Goal: Entertainment & Leisure: Browse casually

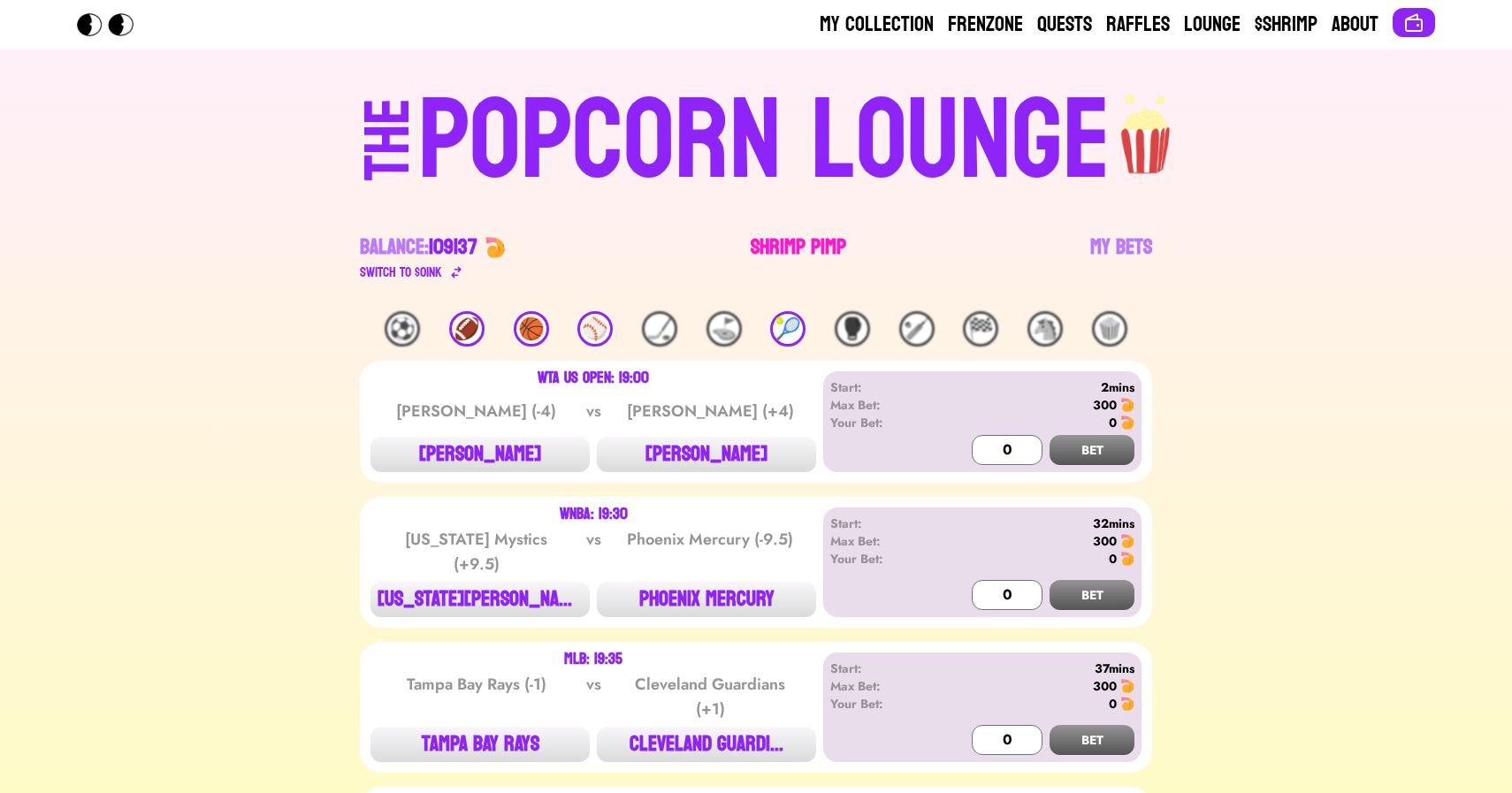
click at [779, 253] on link "Shrimp Pimp" at bounding box center [799, 258] width 96 height 50
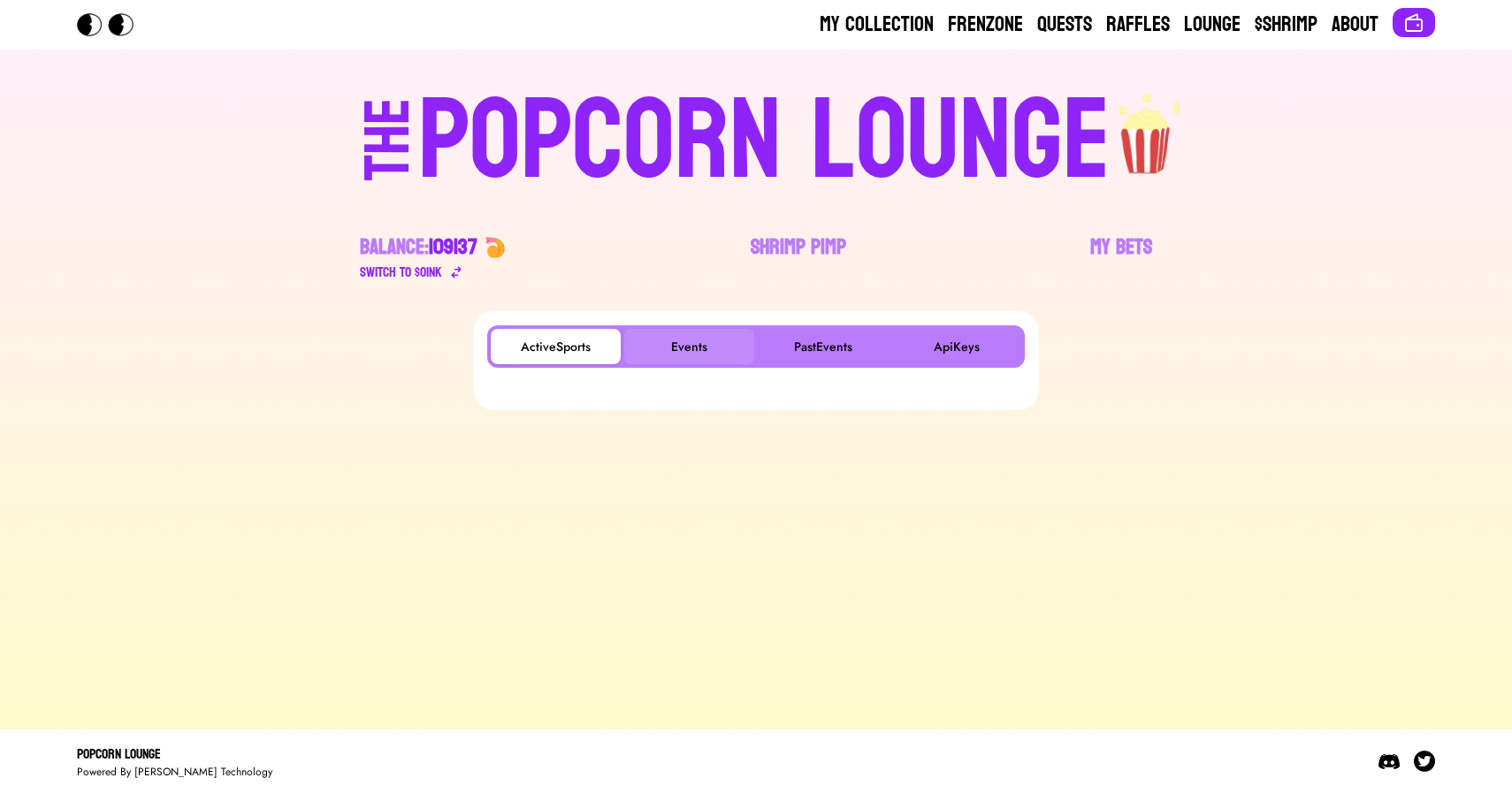
click at [676, 339] on button "Events" at bounding box center [688, 346] width 130 height 35
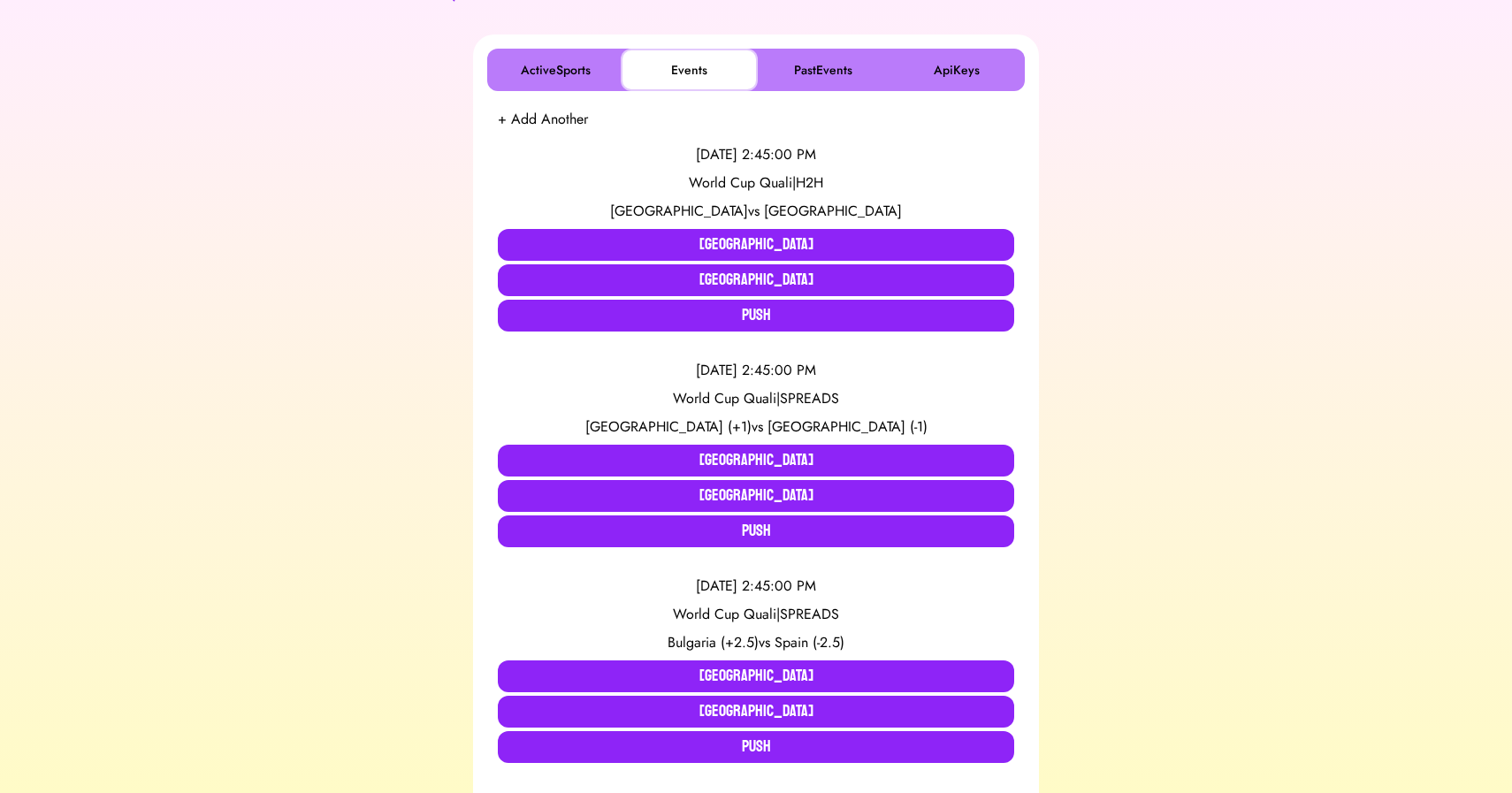
scroll to position [298, 0]
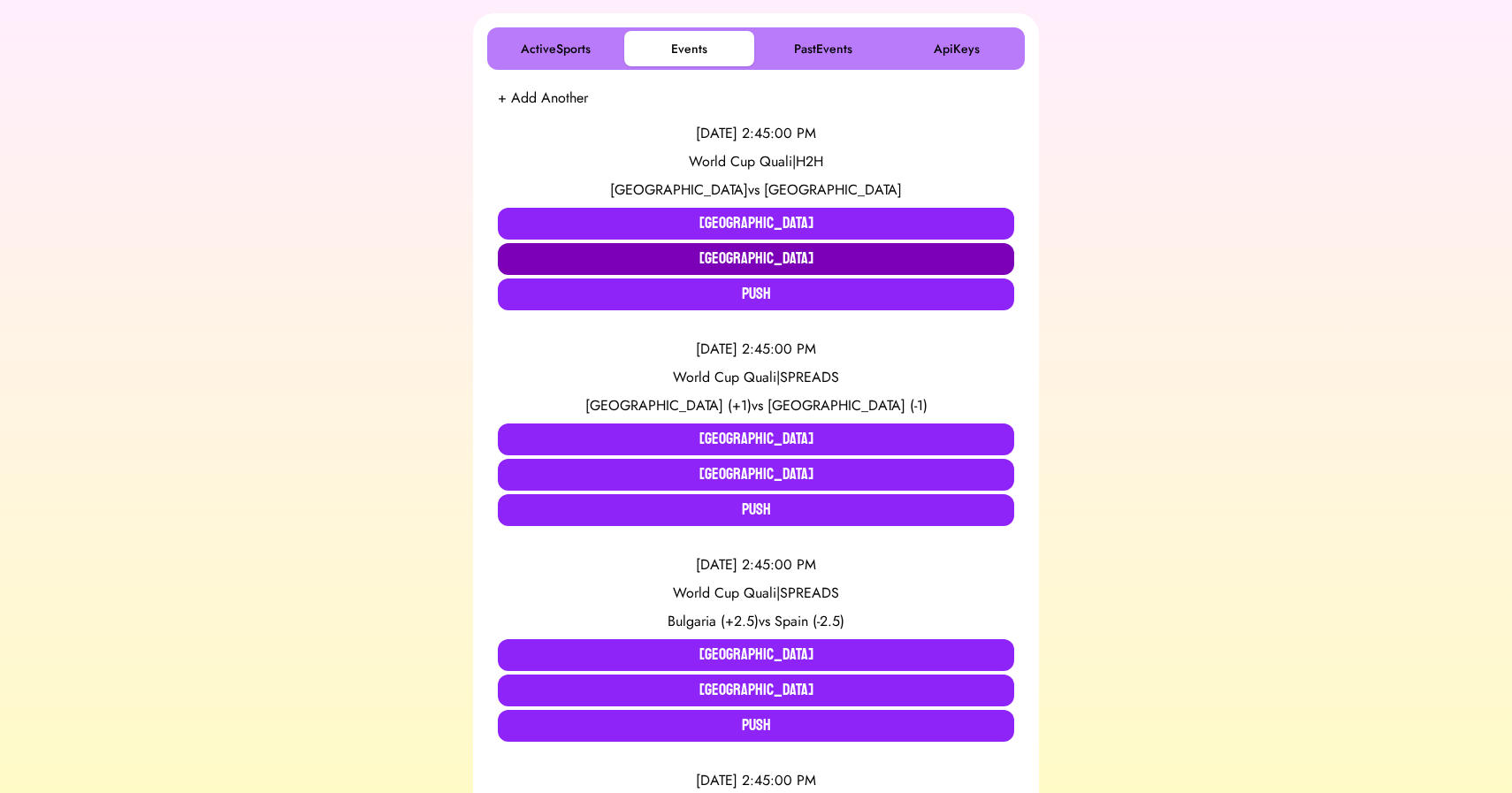
click at [673, 263] on button "[GEOGRAPHIC_DATA]" at bounding box center [756, 259] width 517 height 32
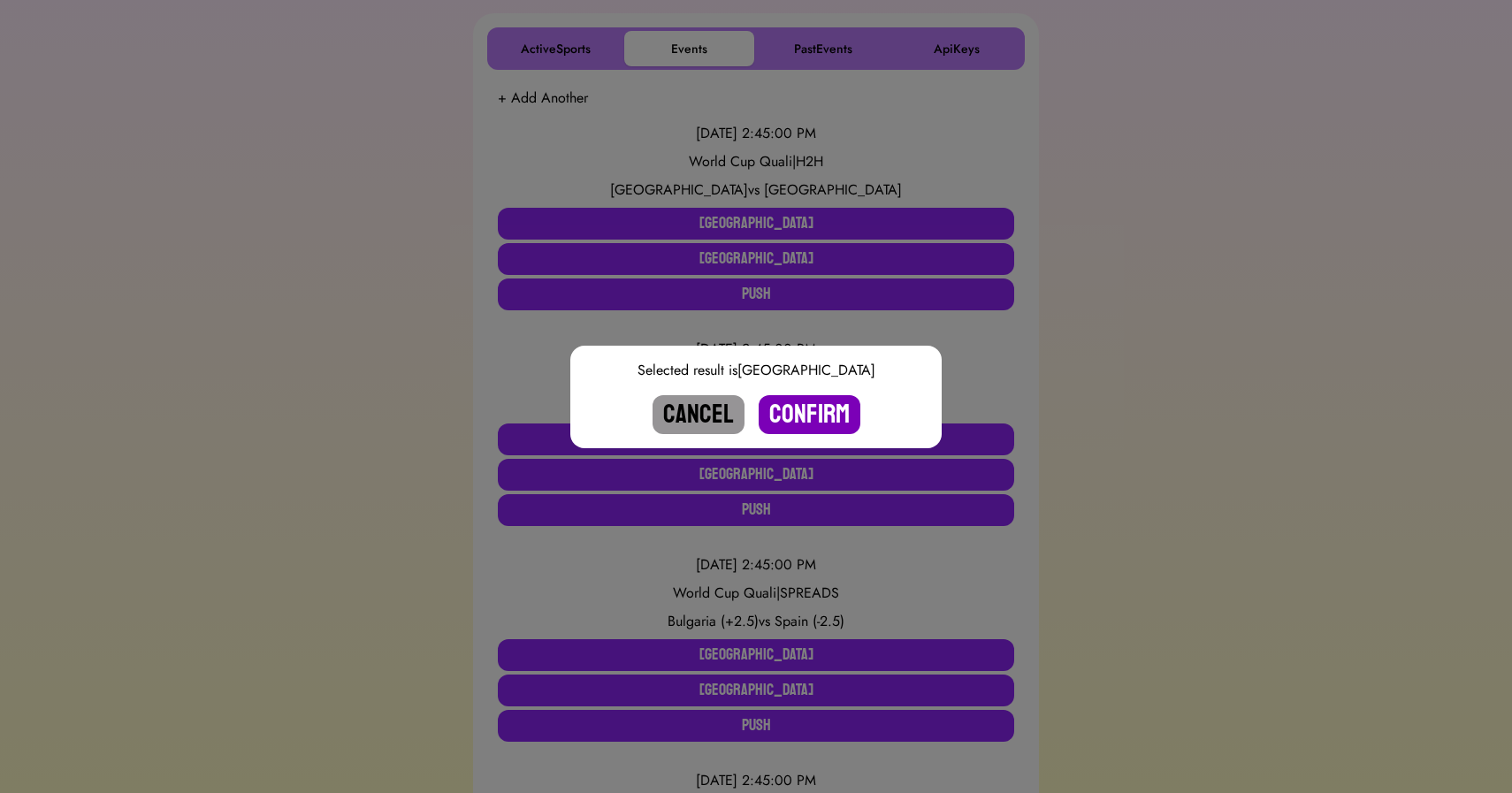
click at [800, 405] on button "Confirm" at bounding box center [810, 414] width 102 height 39
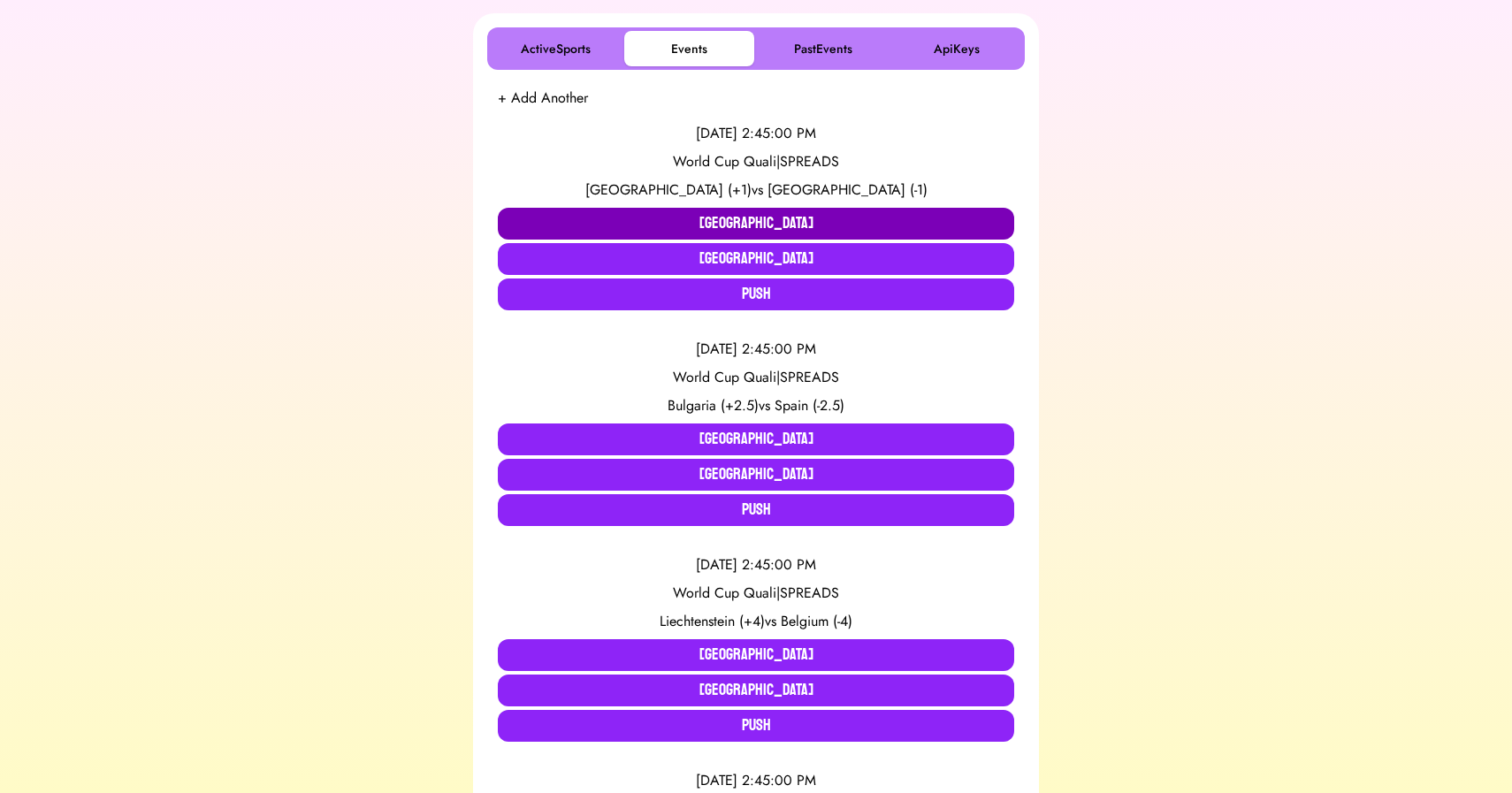
click at [696, 214] on button "[GEOGRAPHIC_DATA]" at bounding box center [756, 223] width 517 height 32
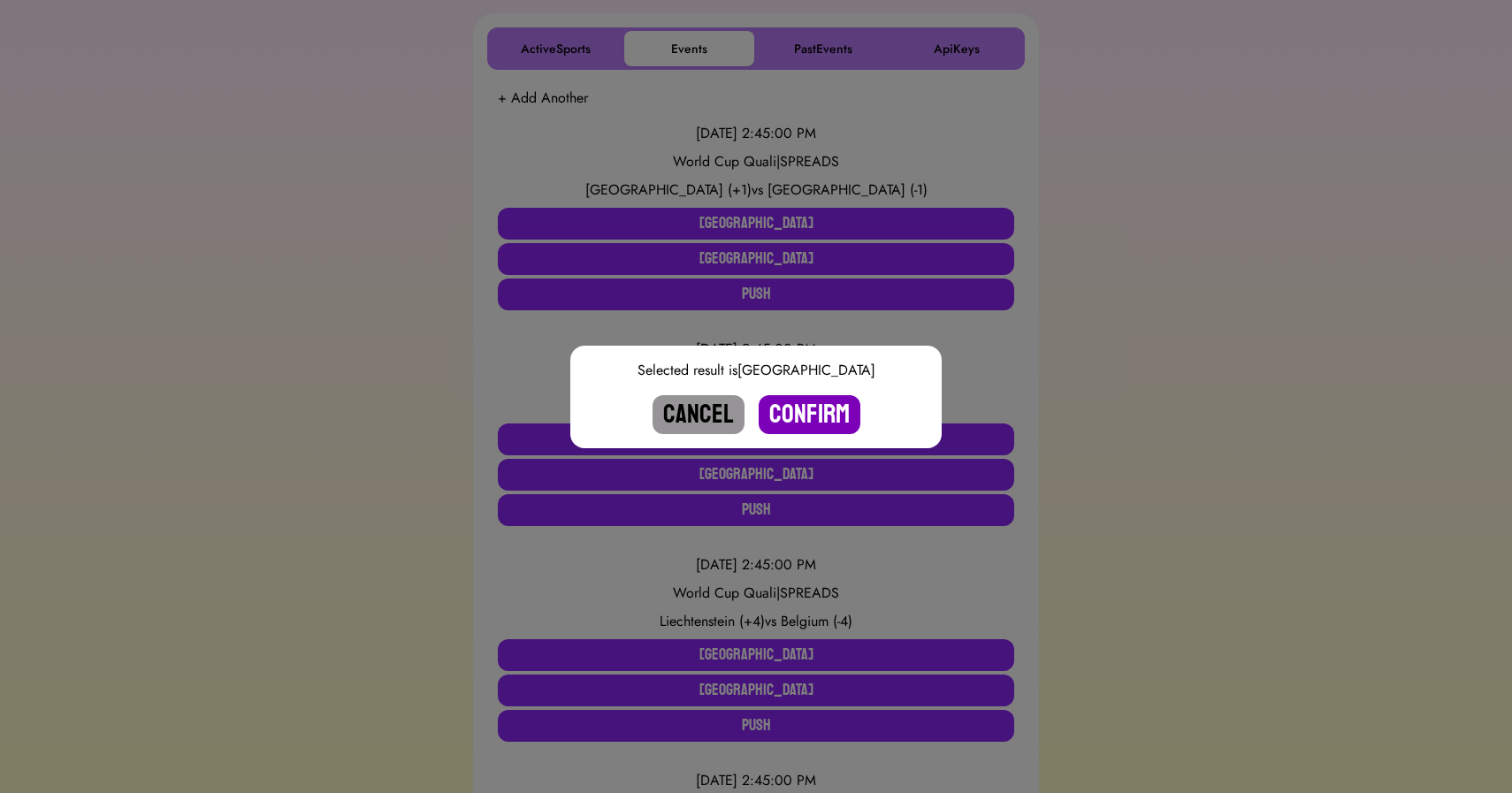
click at [815, 408] on button "Confirm" at bounding box center [810, 414] width 102 height 39
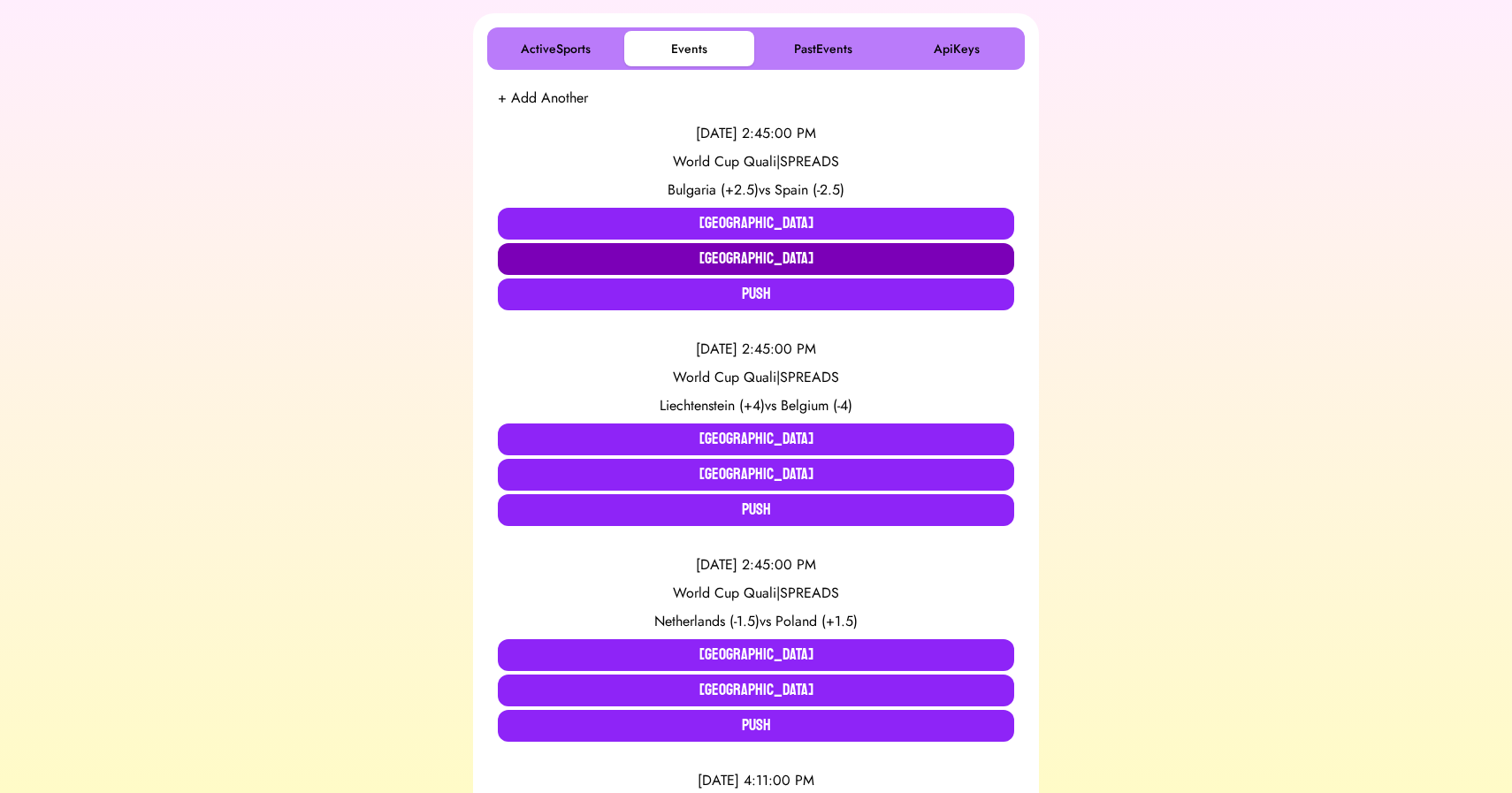
click at [654, 260] on button "[GEOGRAPHIC_DATA]" at bounding box center [756, 259] width 517 height 32
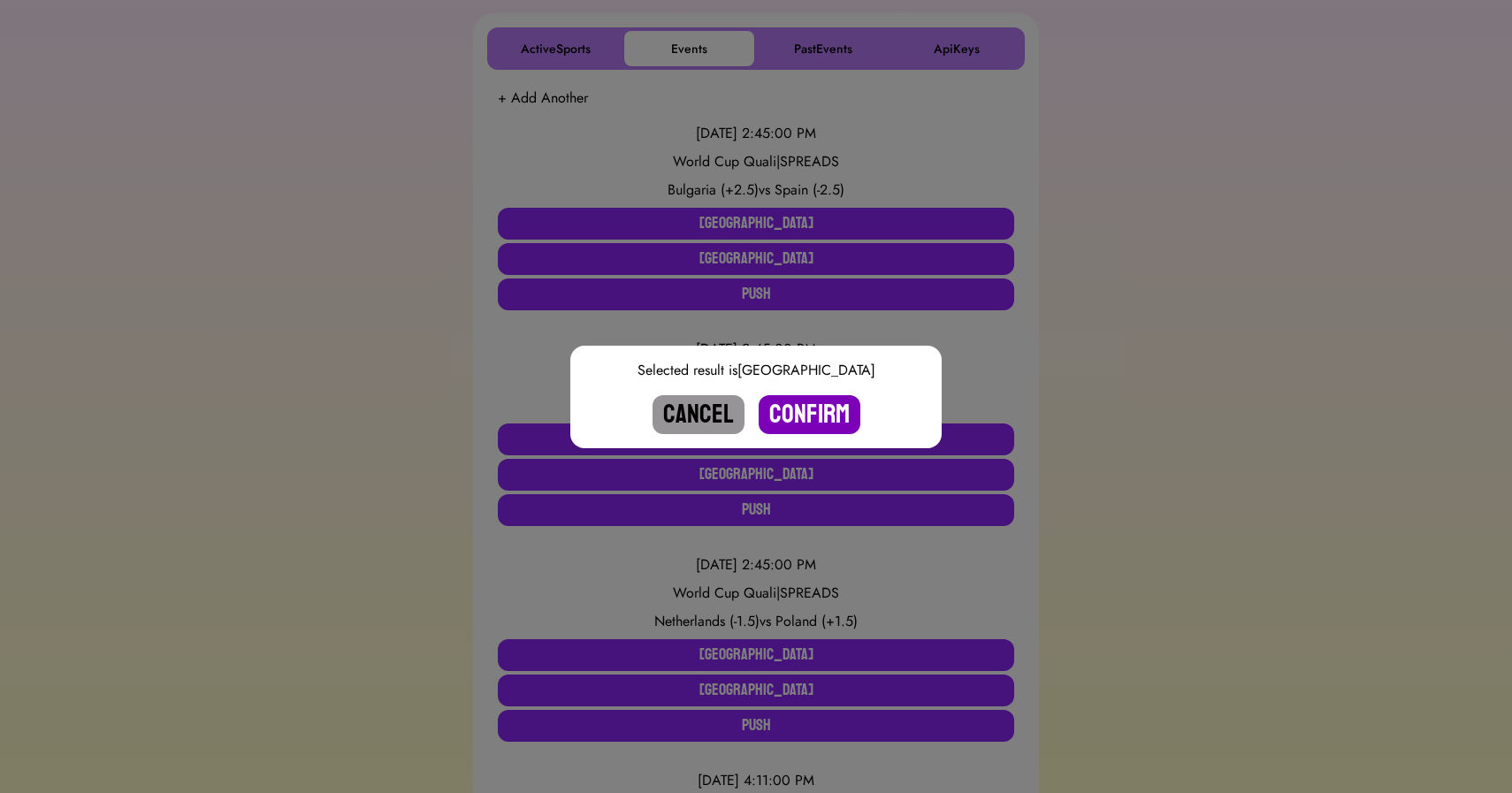
click at [787, 418] on button "Confirm" at bounding box center [810, 414] width 102 height 39
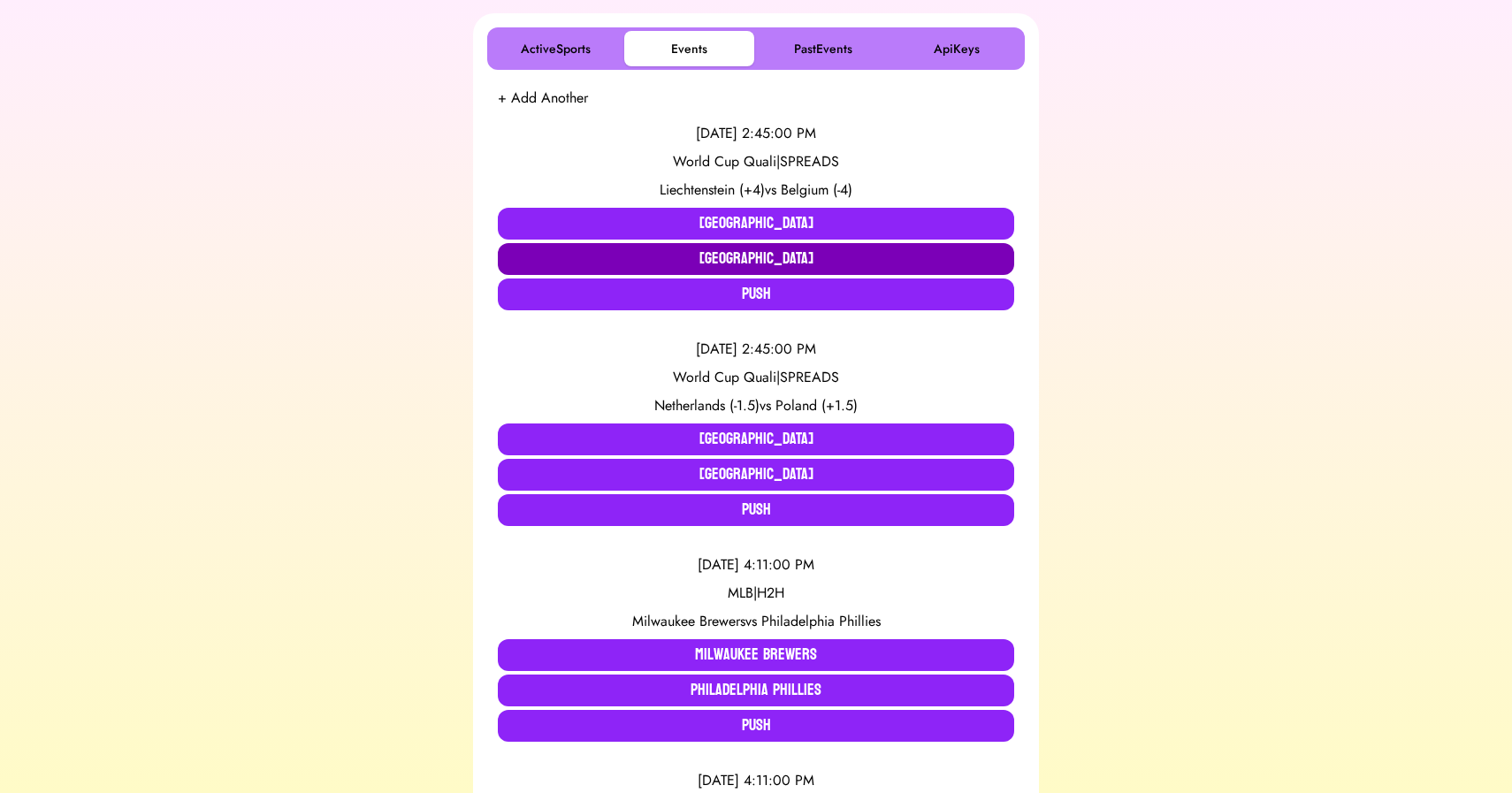
click at [698, 264] on button "[GEOGRAPHIC_DATA]" at bounding box center [756, 259] width 517 height 32
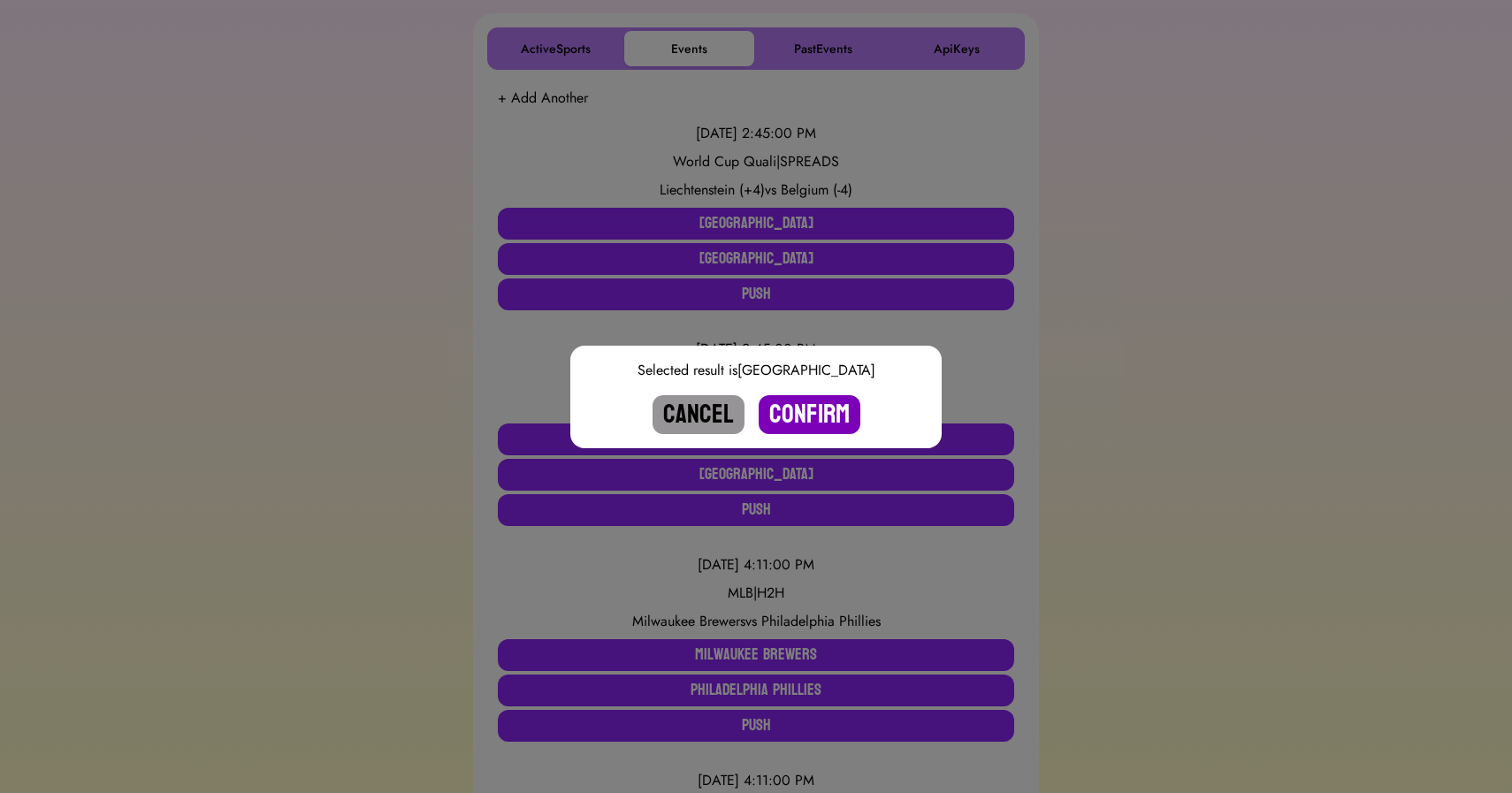
click at [799, 405] on button "Confirm" at bounding box center [810, 414] width 102 height 39
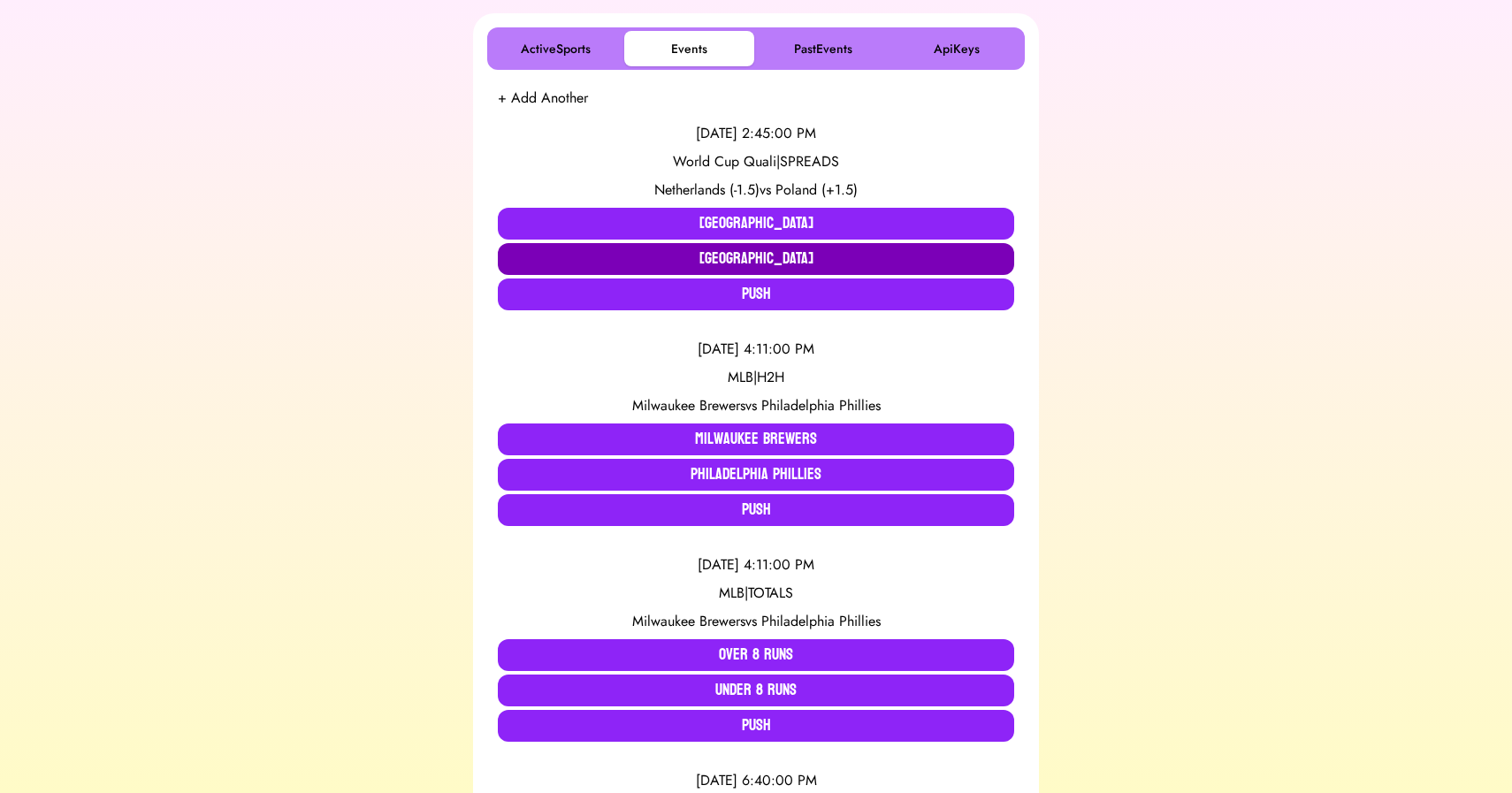
click at [752, 255] on button "[GEOGRAPHIC_DATA]" at bounding box center [756, 259] width 517 height 32
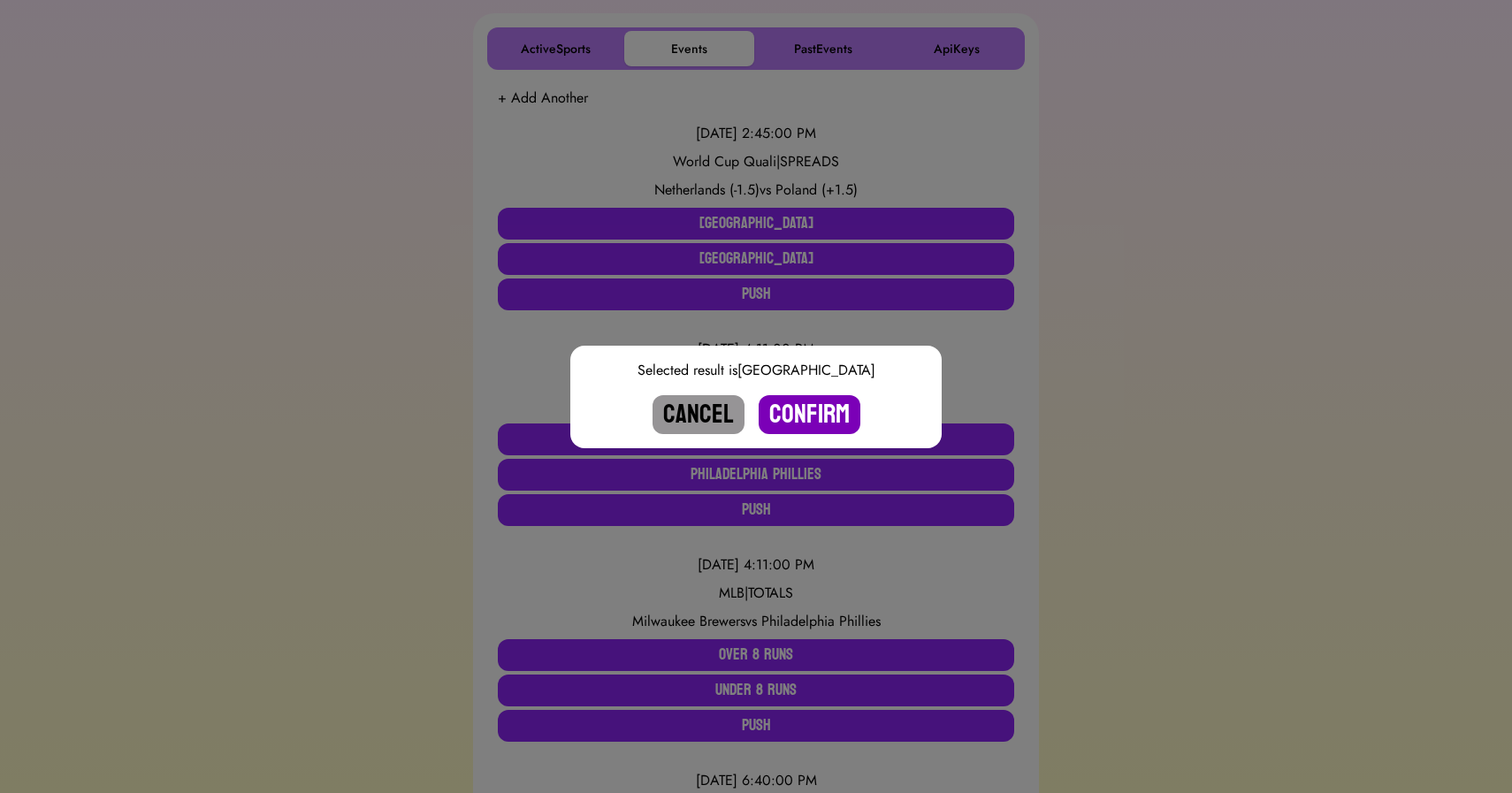
click at [819, 400] on button "Confirm" at bounding box center [810, 414] width 102 height 39
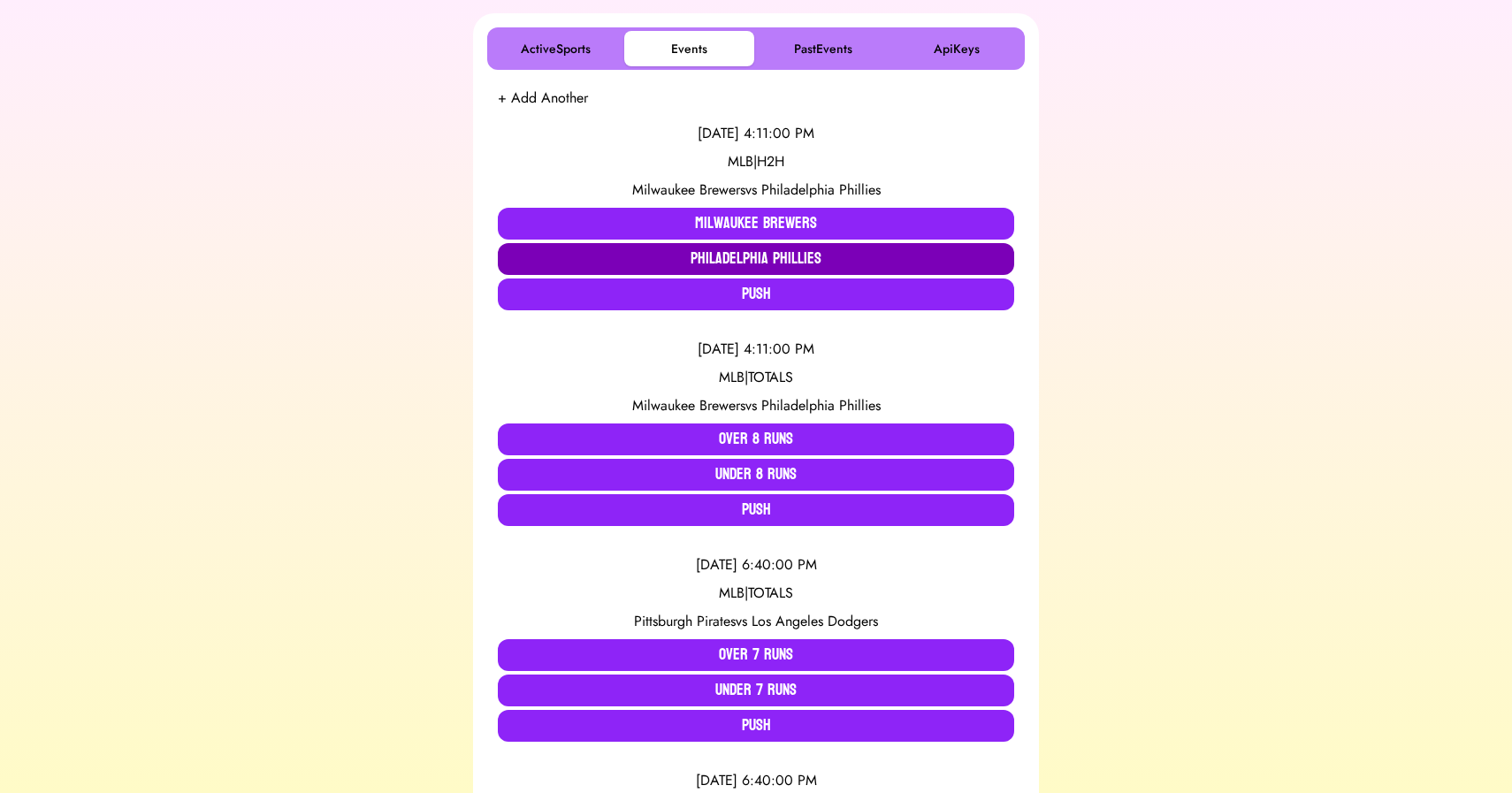
click at [720, 252] on button "Philadelphia Phillies" at bounding box center [756, 259] width 517 height 32
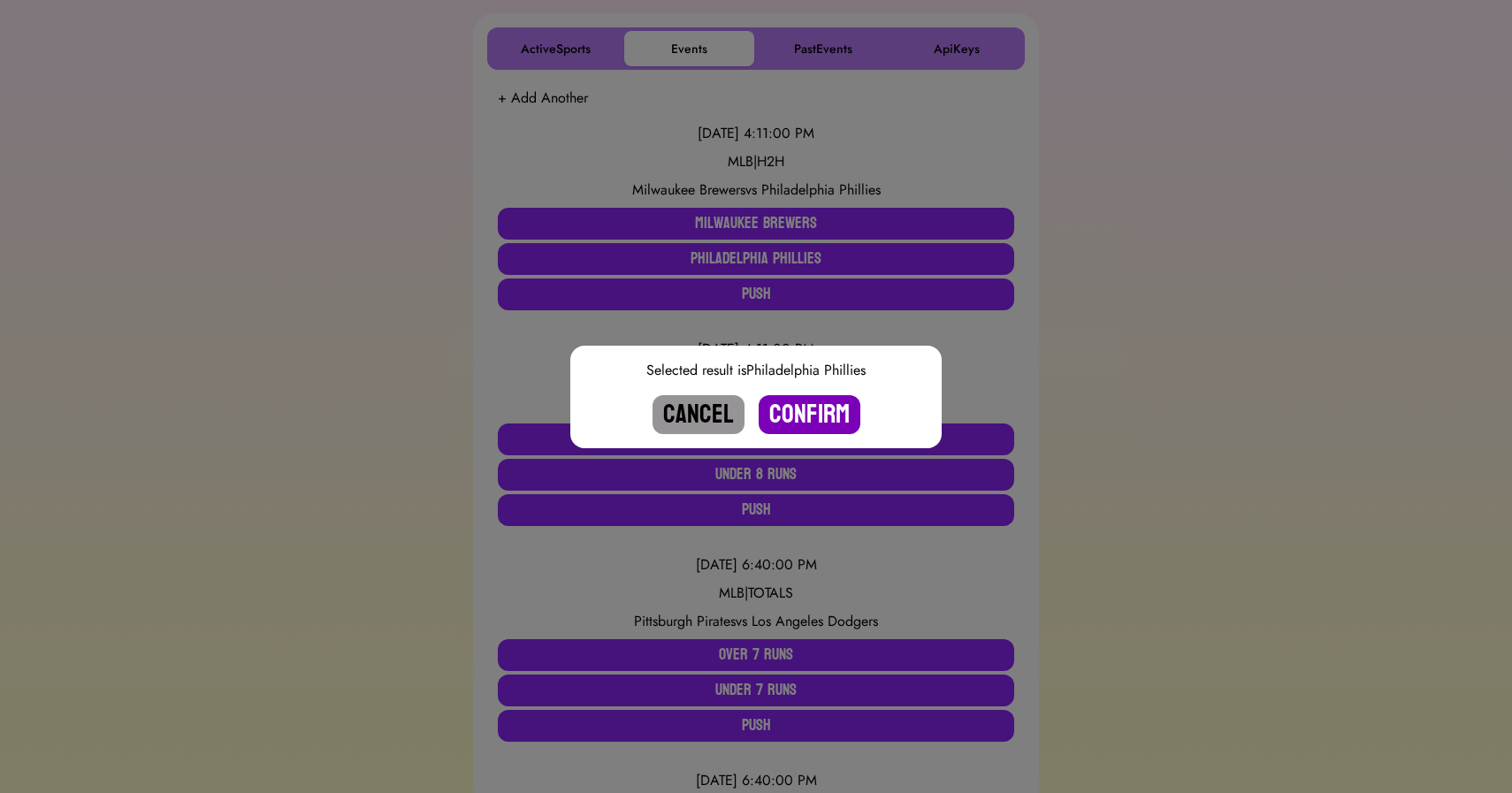
click at [804, 405] on button "Confirm" at bounding box center [810, 414] width 102 height 39
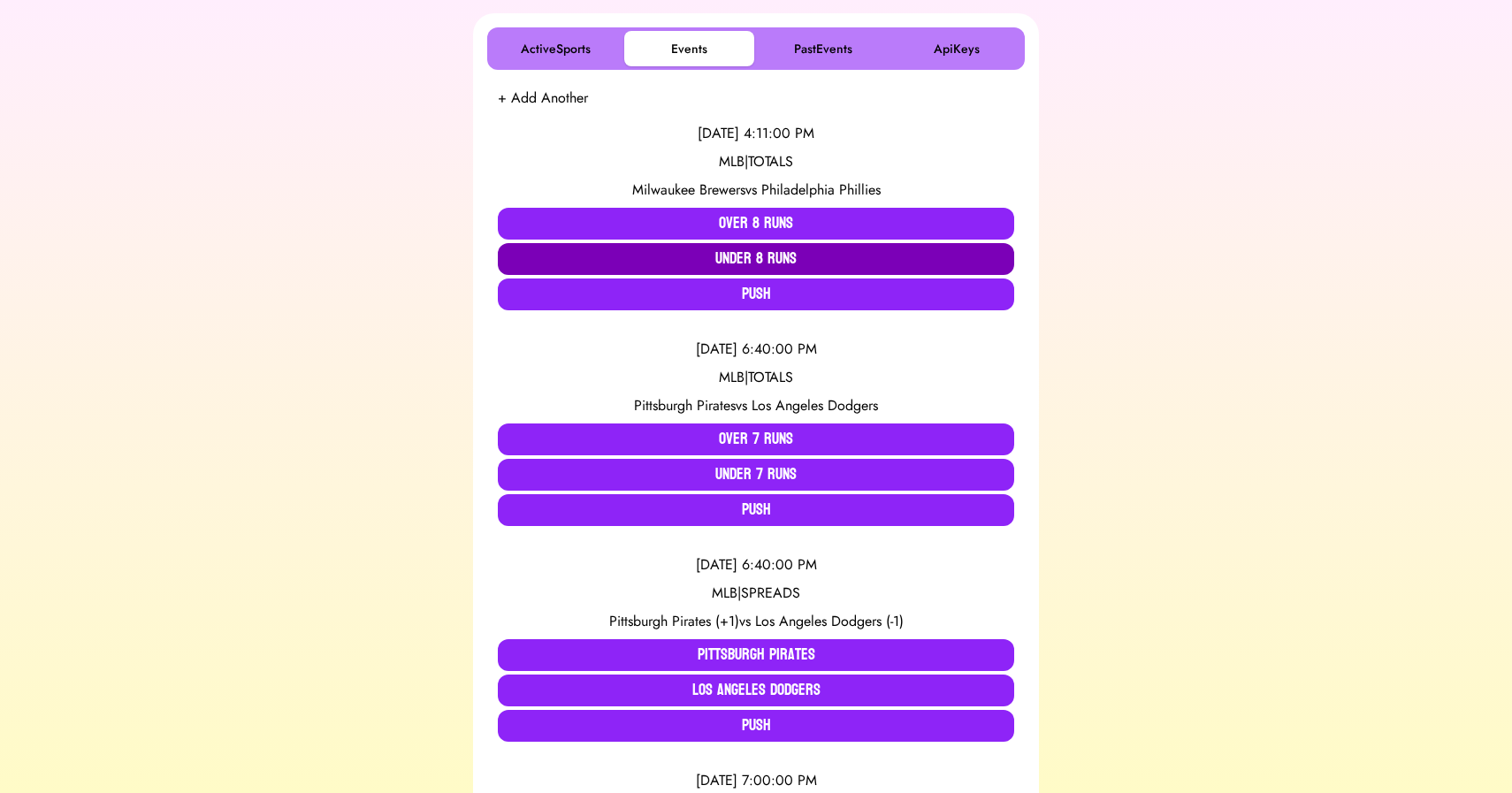
click at [762, 264] on button "Under 8 Runs" at bounding box center [756, 259] width 517 height 32
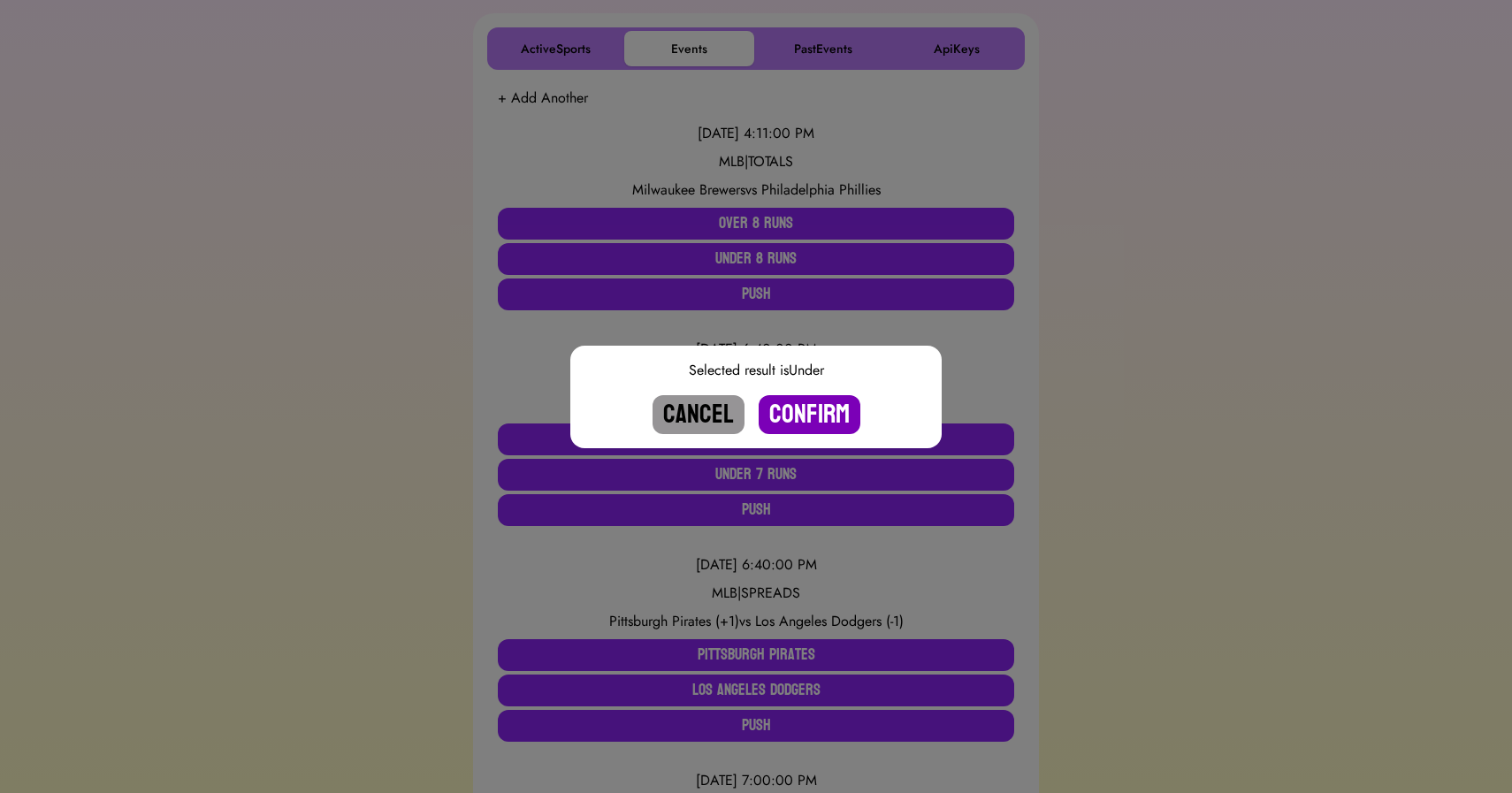
click at [800, 412] on button "Confirm" at bounding box center [810, 414] width 102 height 39
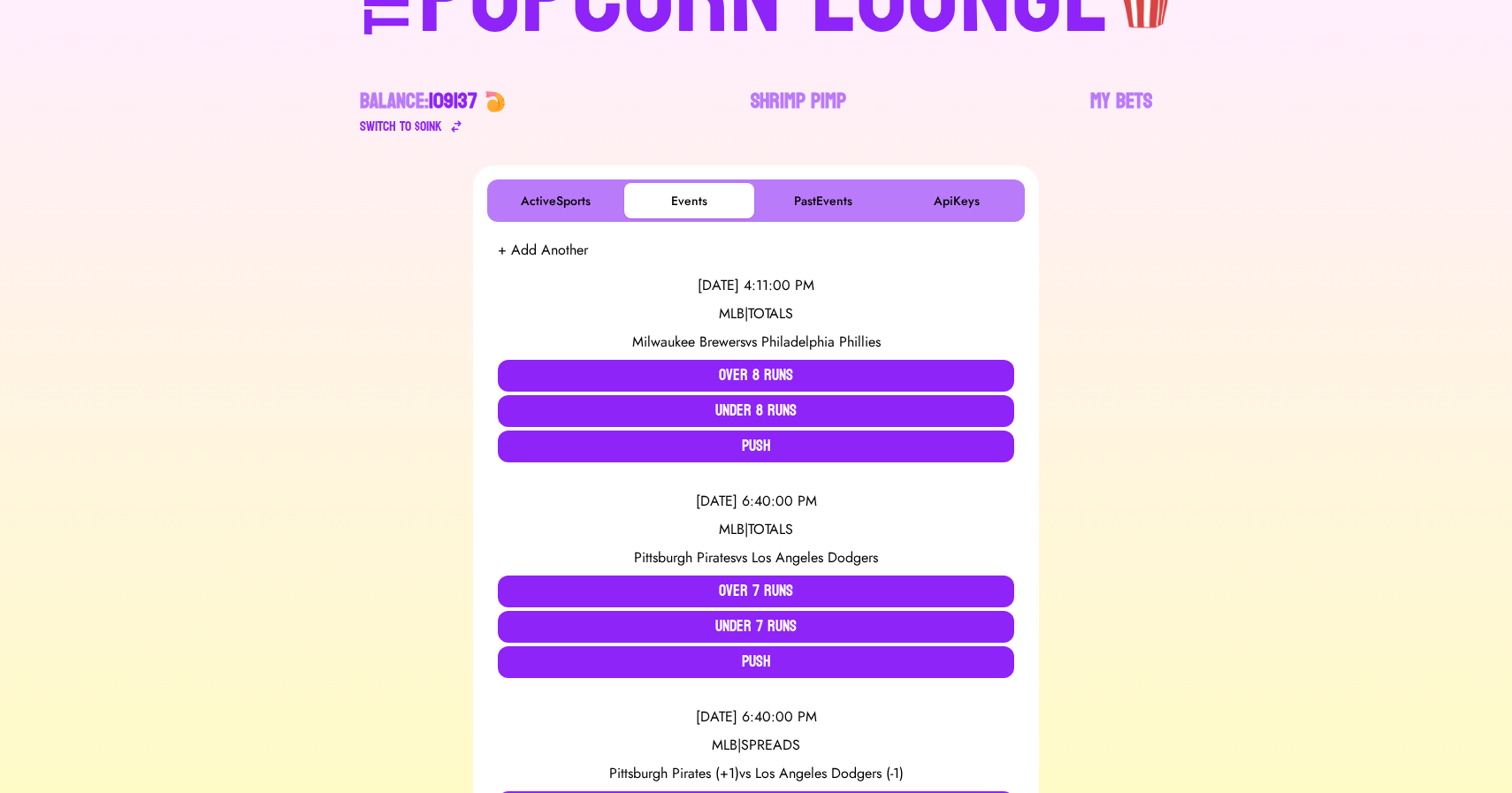
scroll to position [0, 0]
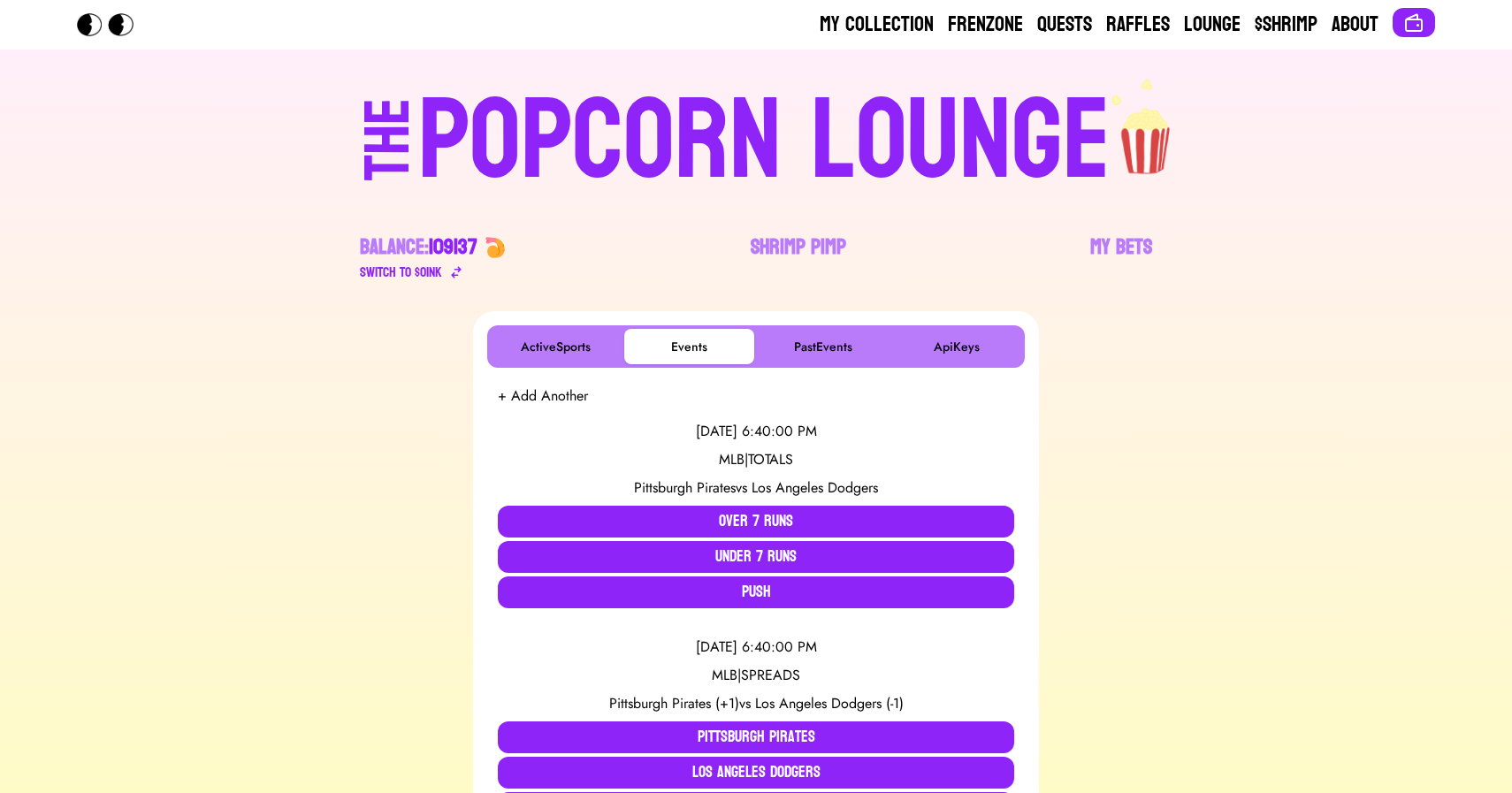
click at [722, 93] on div "POPCORN LOUNGE" at bounding box center [764, 141] width 692 height 113
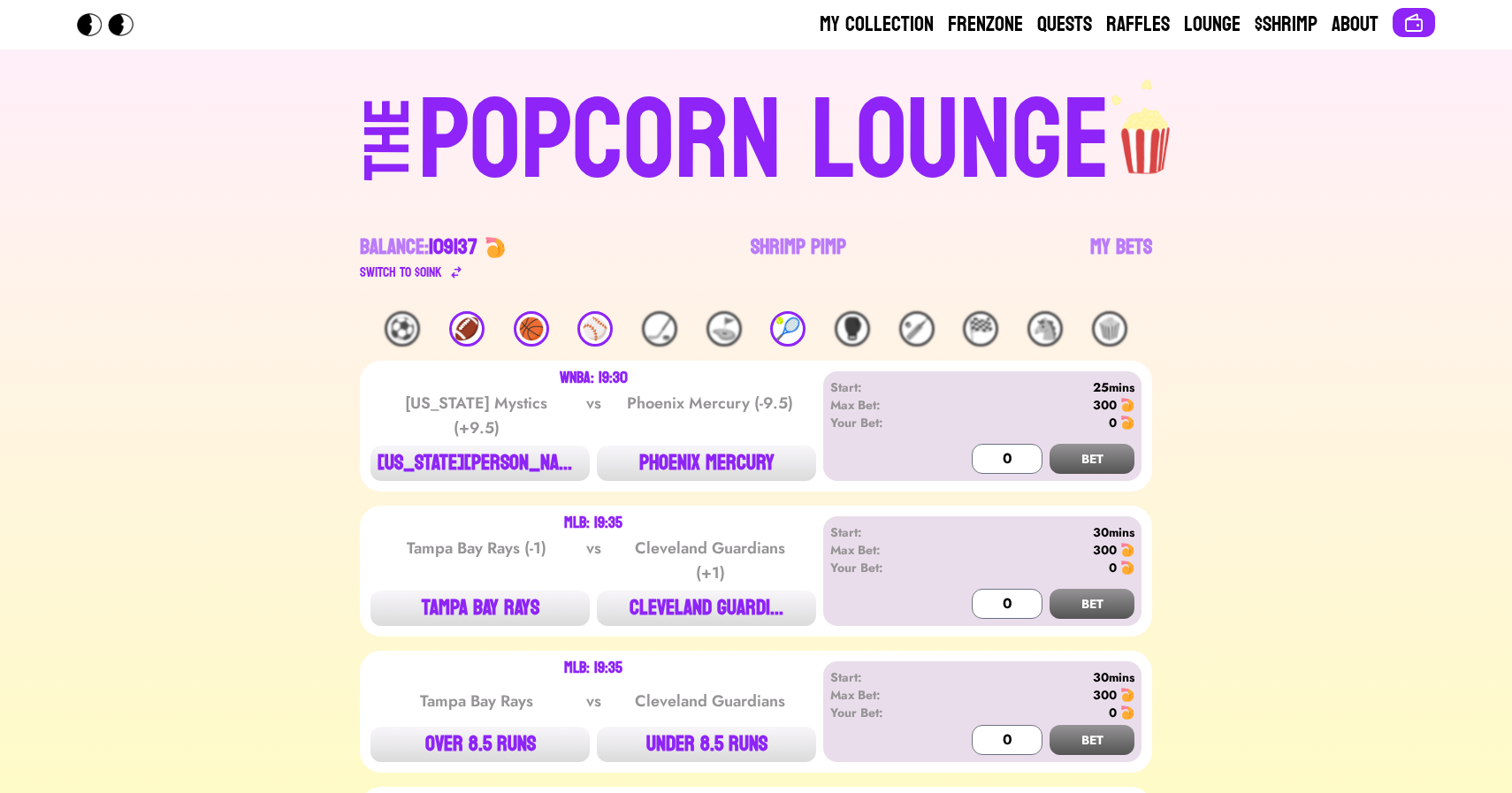
click at [537, 339] on div "🏀" at bounding box center [531, 329] width 35 height 35
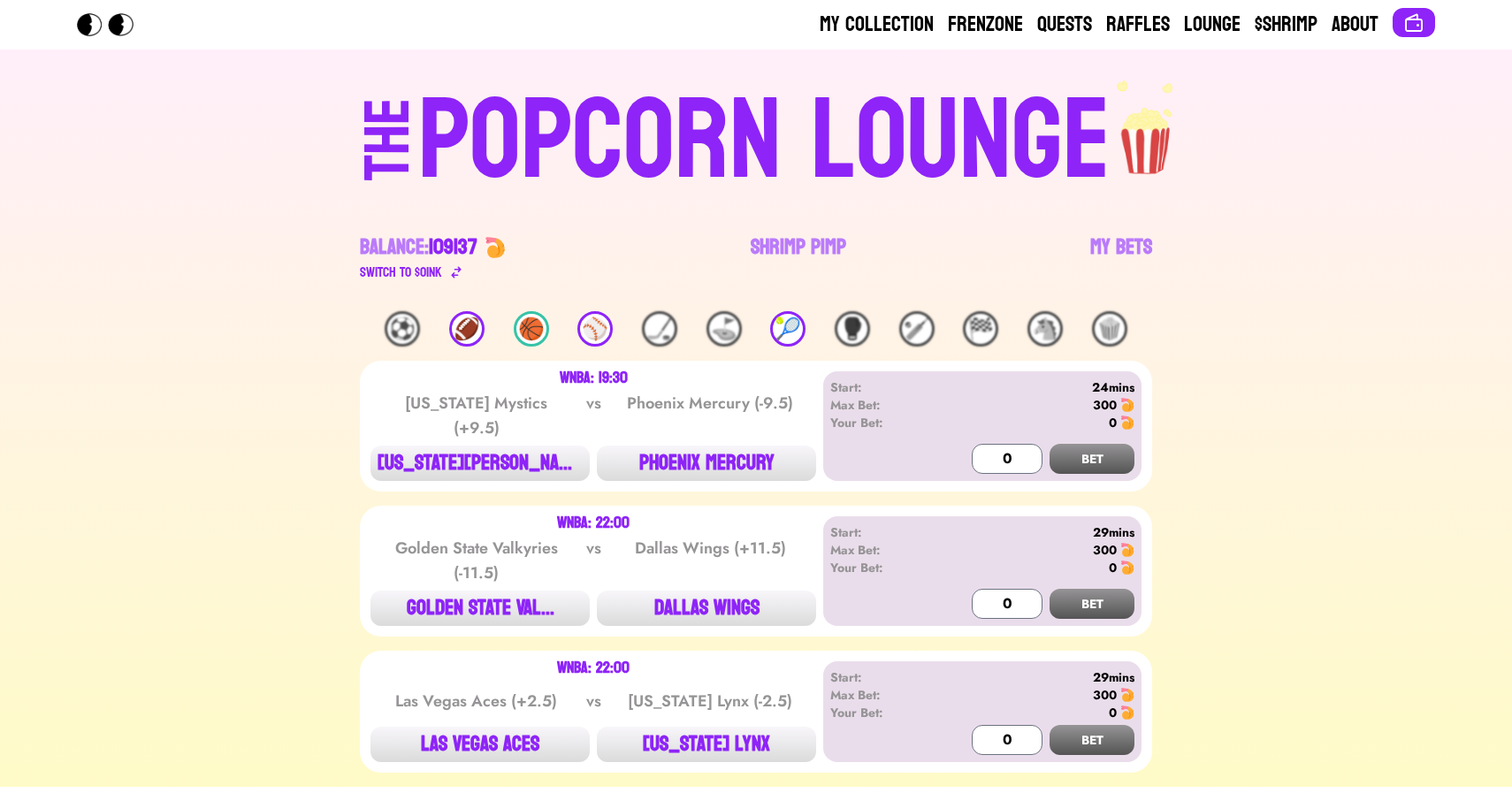
scroll to position [57, 0]
